Goal: Find specific page/section: Find specific page/section

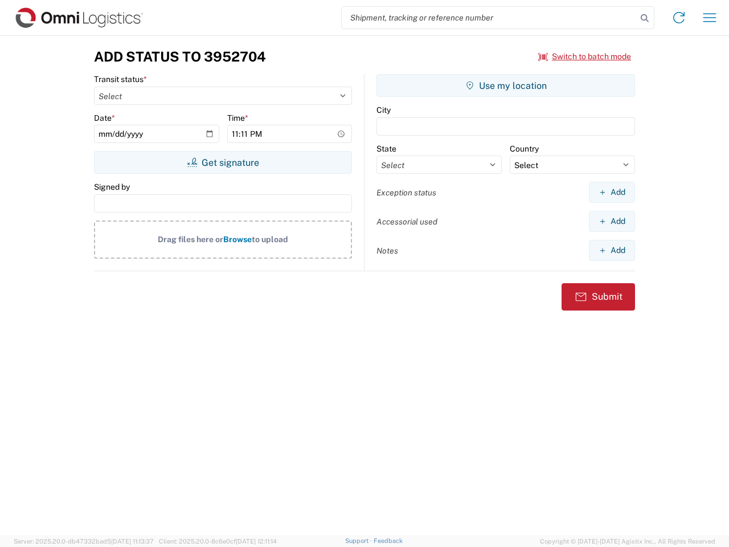
click at [489, 18] on input "search" at bounding box center [489, 18] width 295 height 22
click at [644, 18] on icon at bounding box center [644, 18] width 16 height 16
click at [679, 18] on icon at bounding box center [679, 18] width 18 height 18
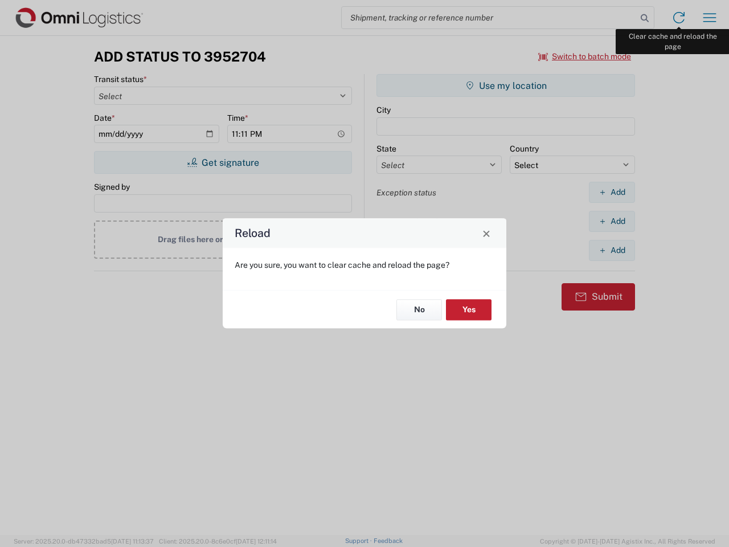
click at [709, 18] on div "Reload Are you sure, you want to clear cache and reload the page? No Yes" at bounding box center [364, 273] width 729 height 547
click at [585, 56] on div "Reload Are you sure, you want to clear cache and reload the page? No Yes" at bounding box center [364, 273] width 729 height 547
click at [223, 162] on div "Reload Are you sure, you want to clear cache and reload the page? No Yes" at bounding box center [364, 273] width 729 height 547
click at [506, 85] on div "Reload Are you sure, you want to clear cache and reload the page? No Yes" at bounding box center [364, 273] width 729 height 547
click at [611, 192] on div "Reload Are you sure, you want to clear cache and reload the page? No Yes" at bounding box center [364, 273] width 729 height 547
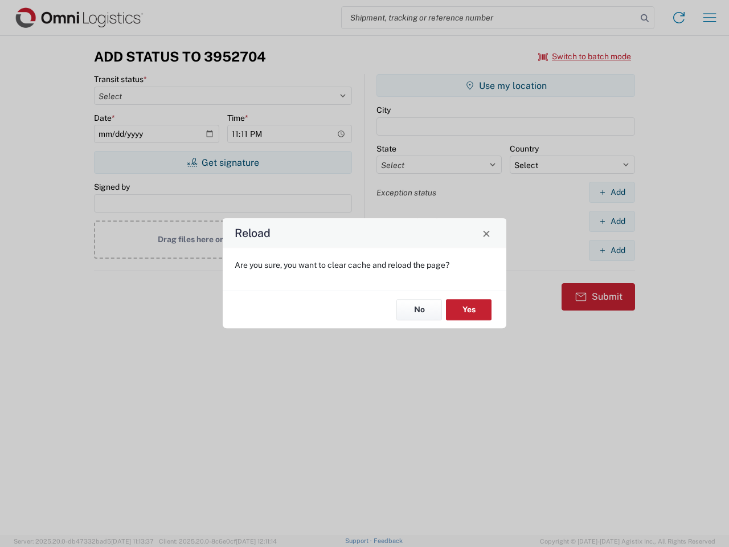
click at [611, 221] on div "Reload Are you sure, you want to clear cache and reload the page? No Yes" at bounding box center [364, 273] width 729 height 547
click at [611, 250] on div "Reload Are you sure, you want to clear cache and reload the page? No Yes" at bounding box center [364, 273] width 729 height 547
